Goal: Book appointment/travel/reservation

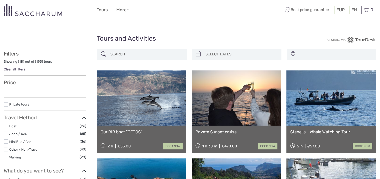
select select
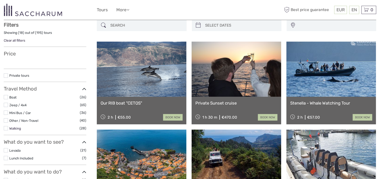
scroll to position [50, 0]
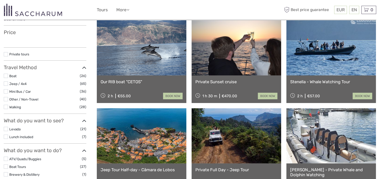
select select
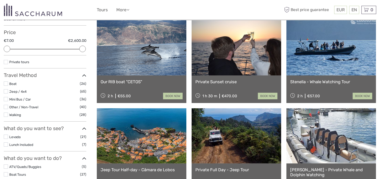
click at [6, 92] on label at bounding box center [6, 91] width 4 height 4
click at [0, 0] on input "checkbox" at bounding box center [0, 0] width 0 height 0
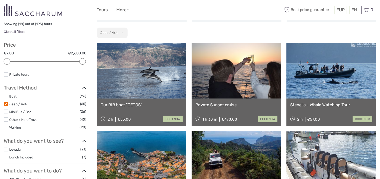
scroll to position [0, 0]
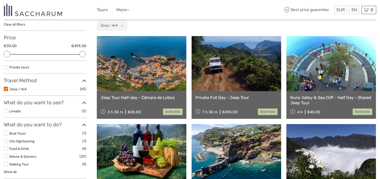
scroll to position [53, 0]
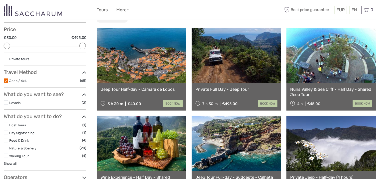
click at [241, 74] on link at bounding box center [237, 55] width 90 height 55
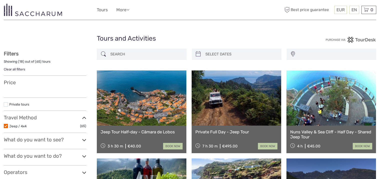
select select
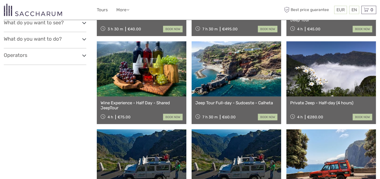
select select
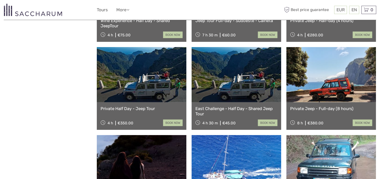
scroll to position [211, 0]
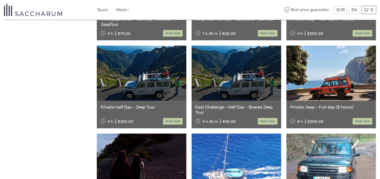
click link
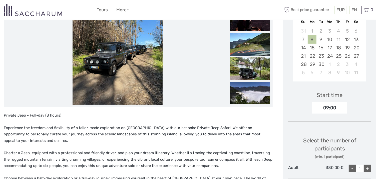
scroll to position [125, 0]
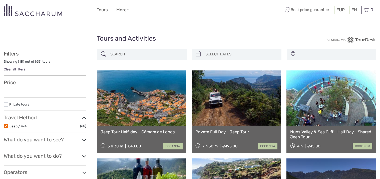
select select
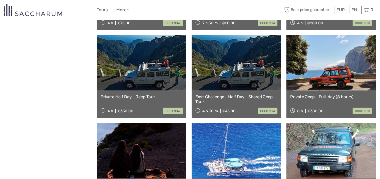
select select
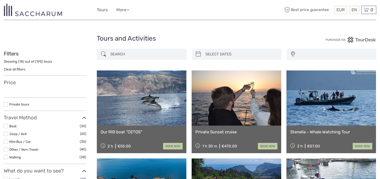
select select
